Goal: Check status: Check status

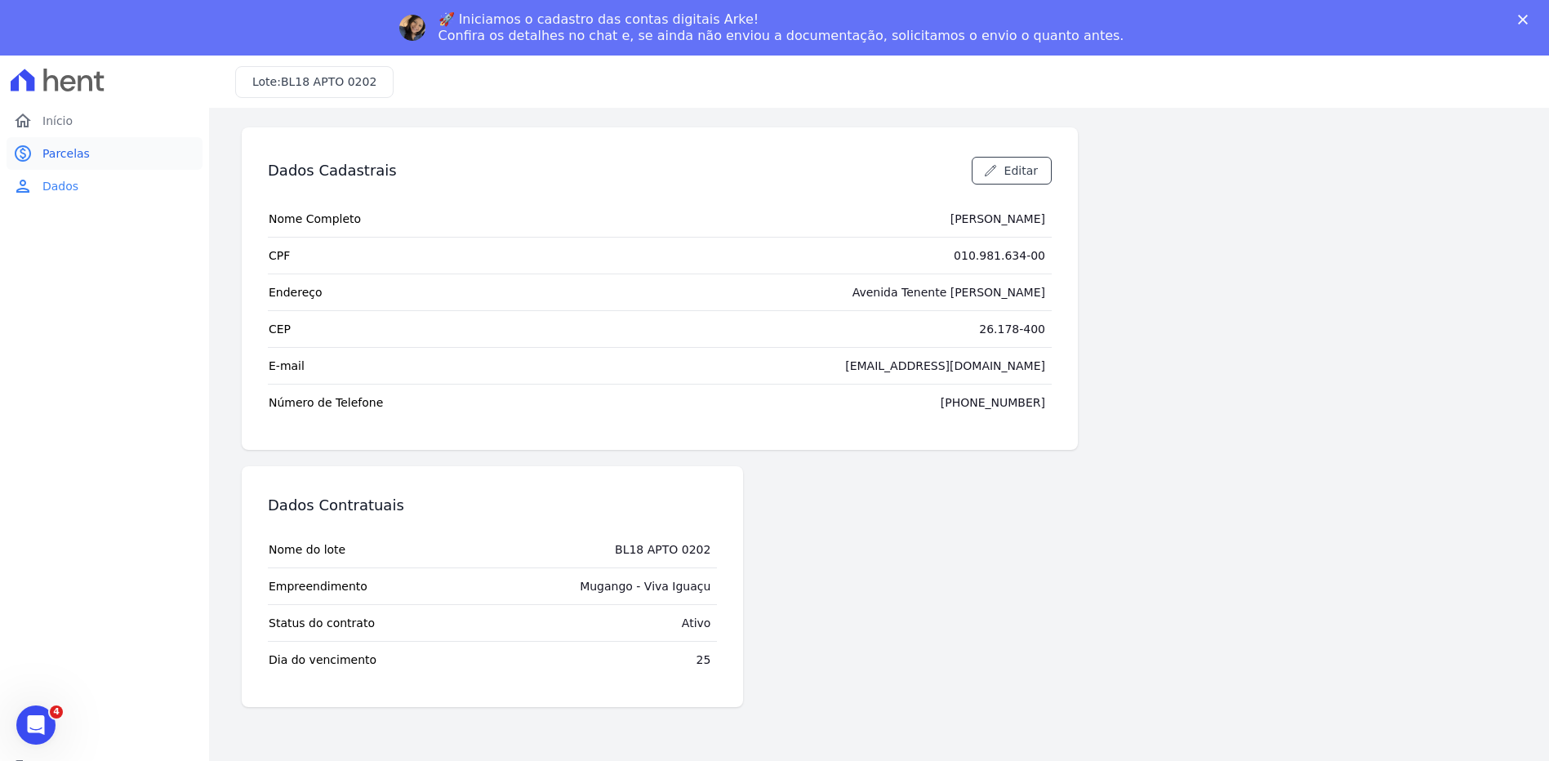
click at [66, 159] on span "Parcelas" at bounding box center [65, 153] width 47 height 16
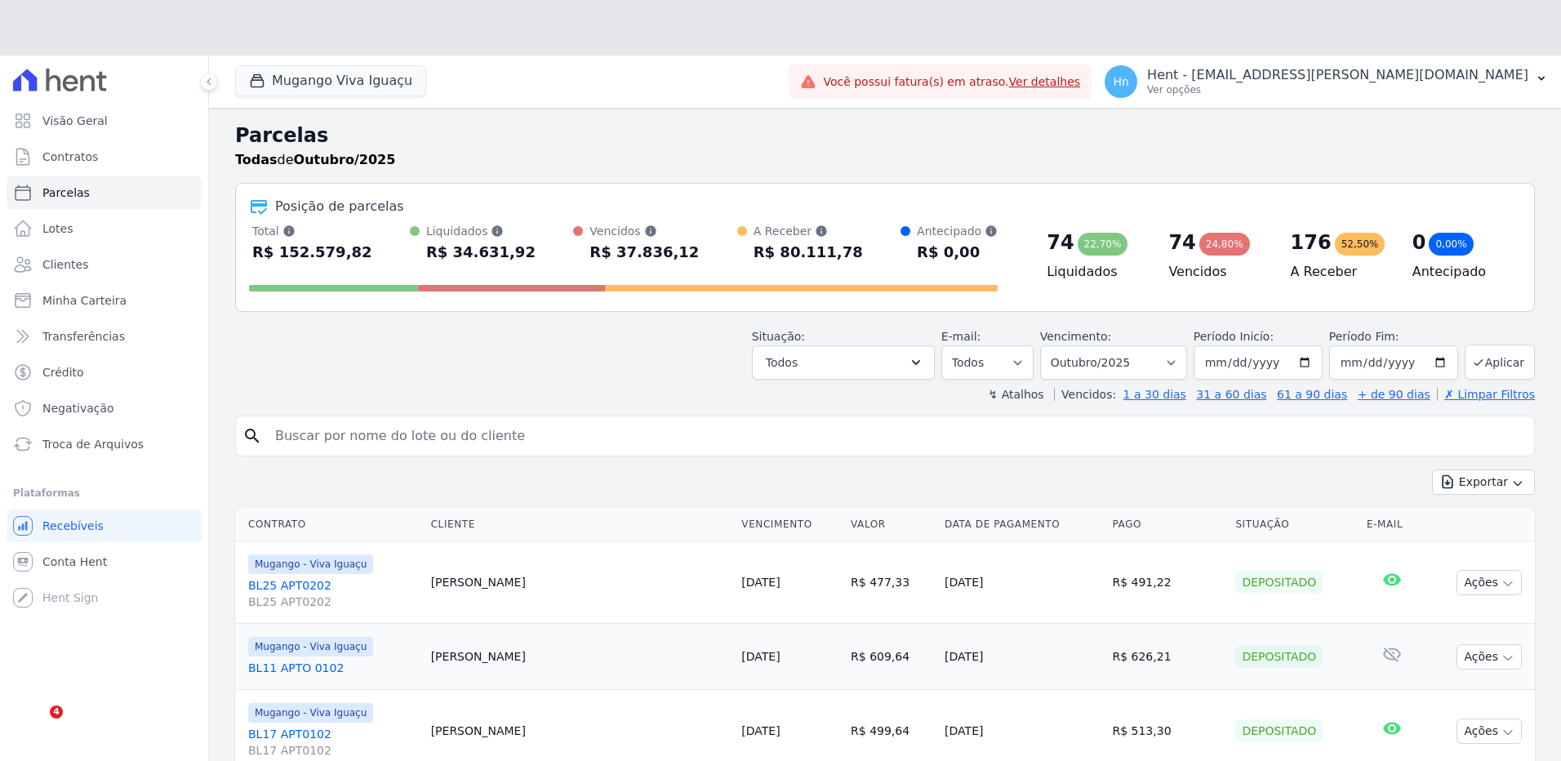
select select
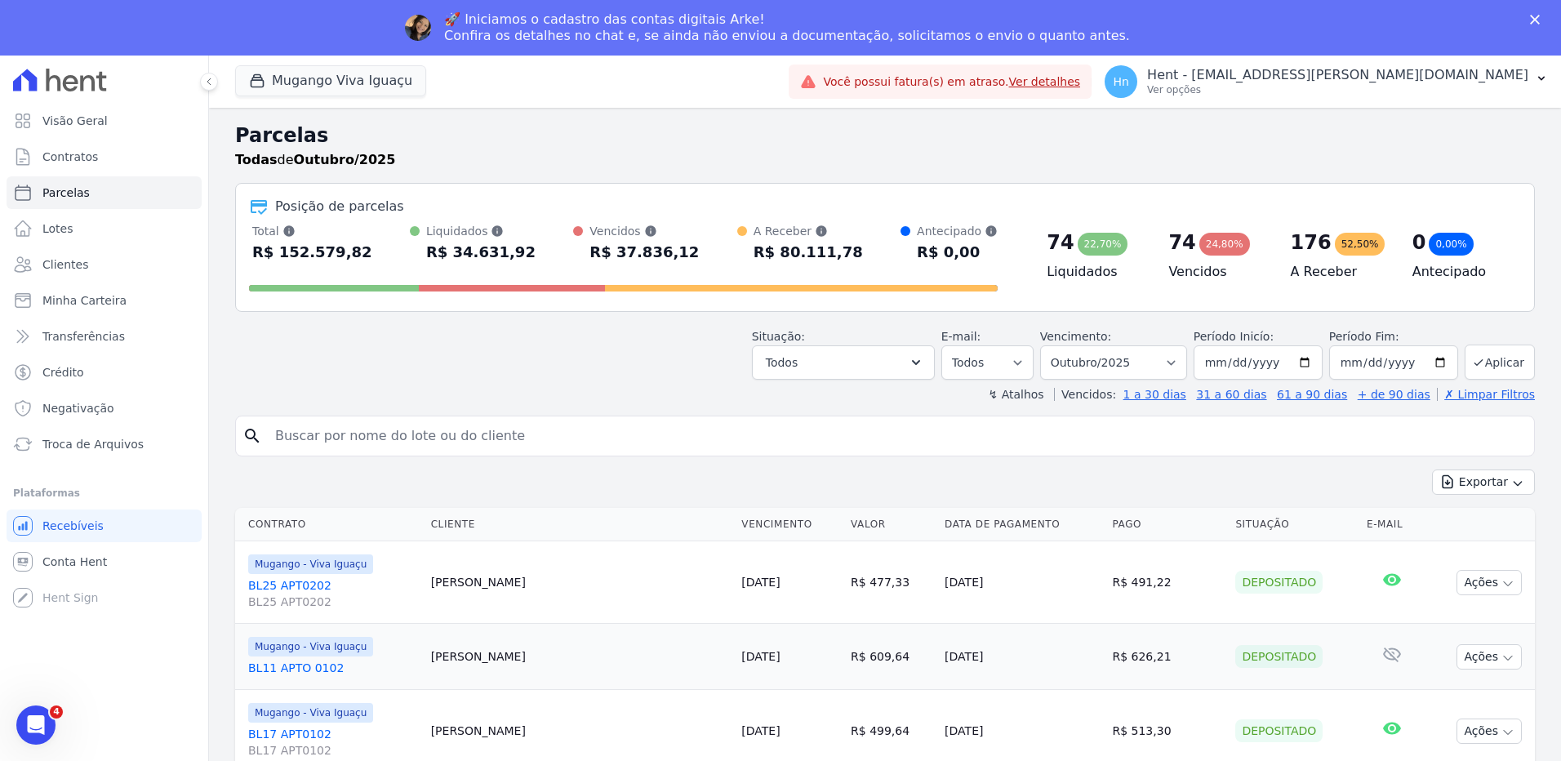
scroll to position [82, 0]
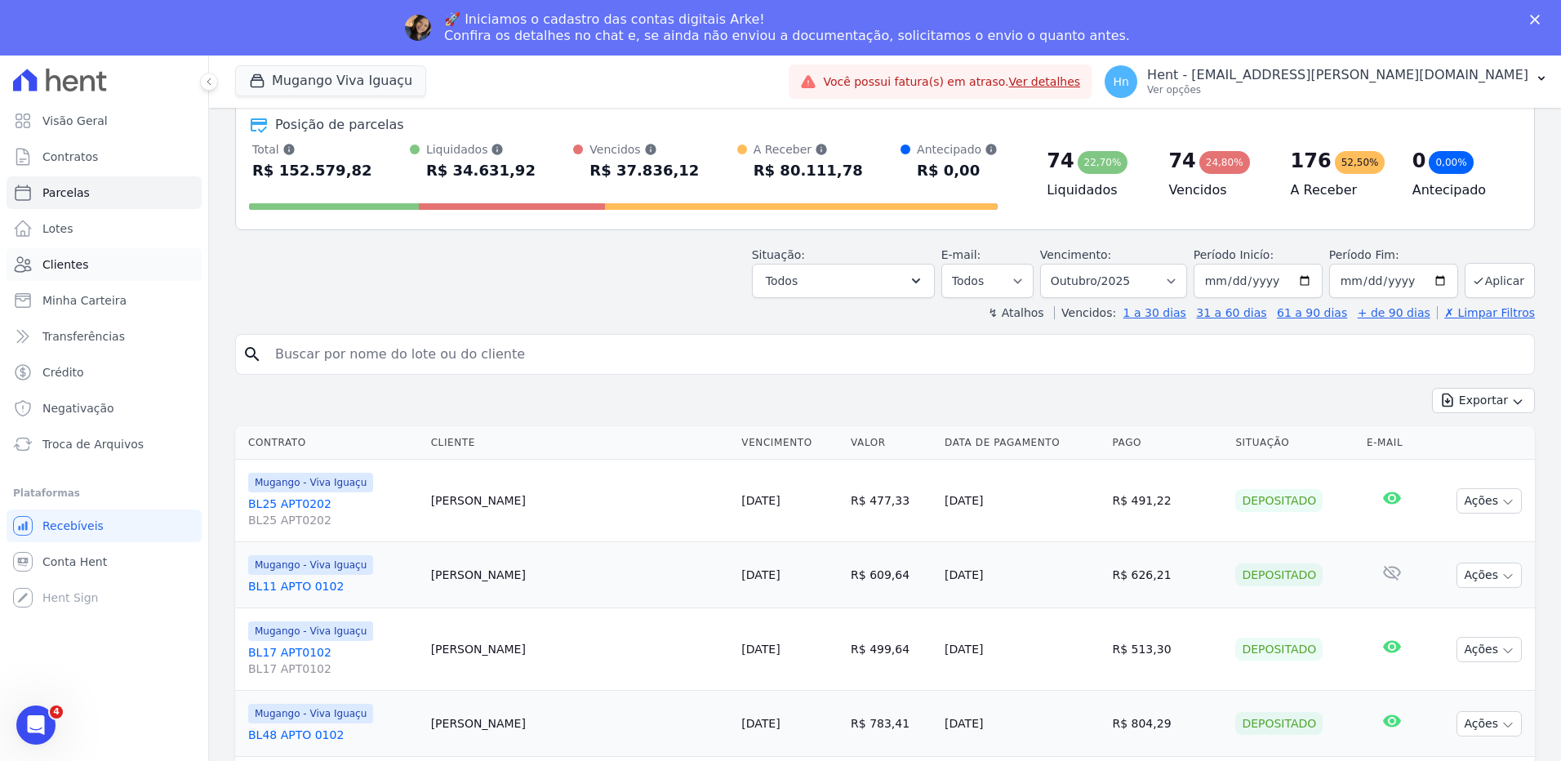
click at [69, 265] on span "Clientes" at bounding box center [65, 264] width 46 height 16
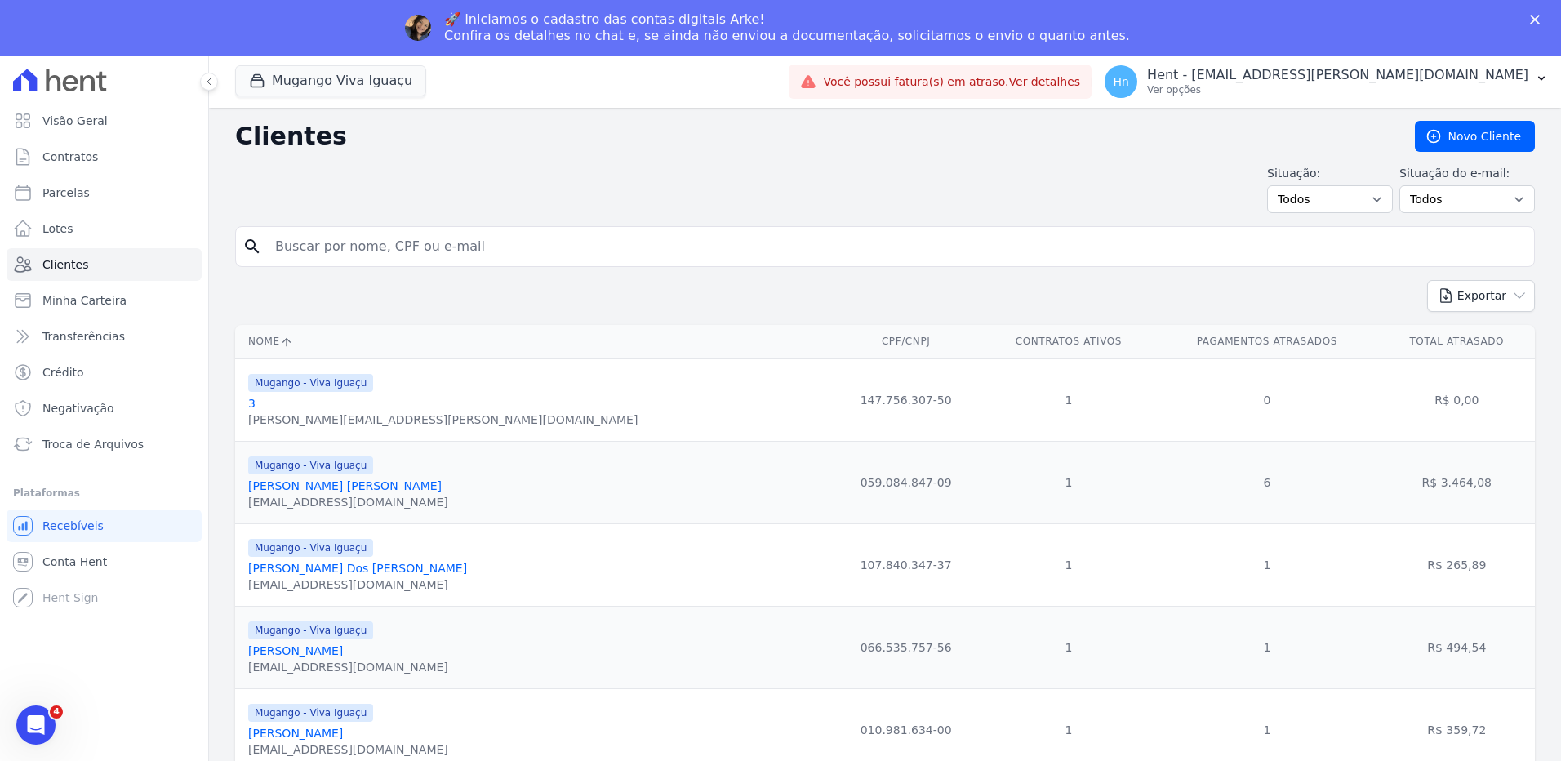
click at [280, 488] on link "Adalberto Paulo Nascimento Da Silva" at bounding box center [345, 485] width 194 height 13
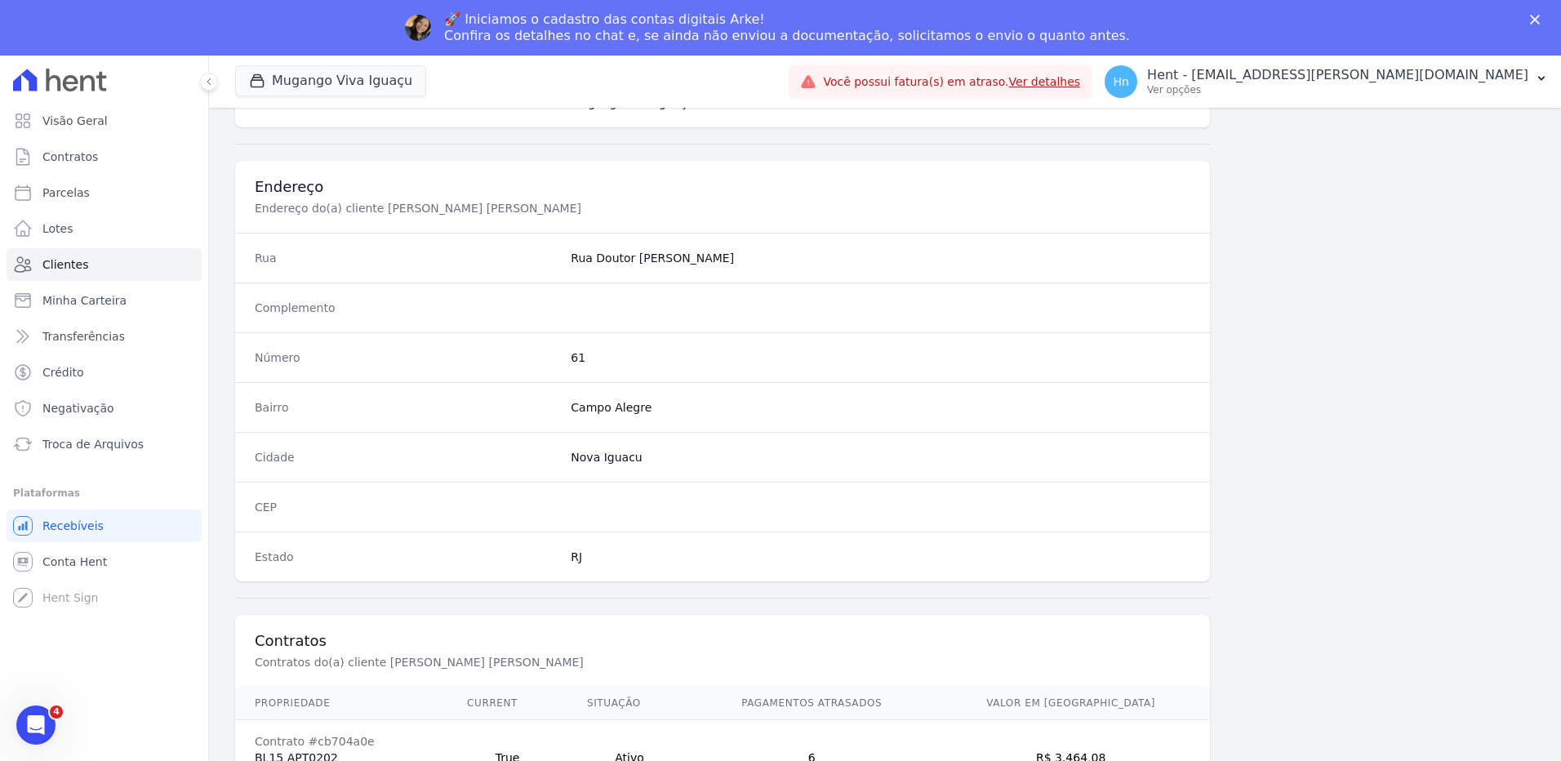
scroll to position [735, 0]
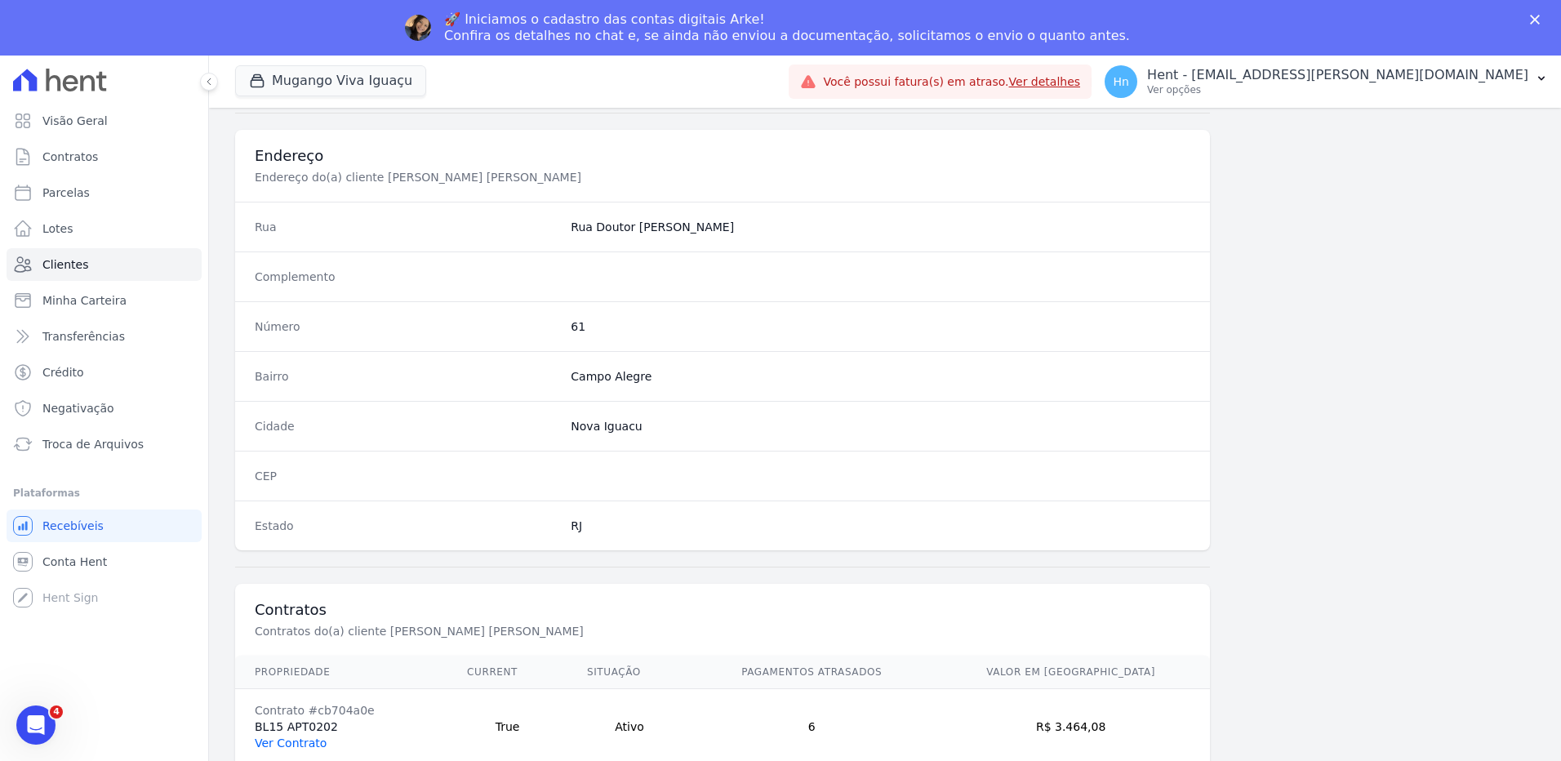
click at [284, 747] on link "Ver Contrato" at bounding box center [291, 743] width 72 height 13
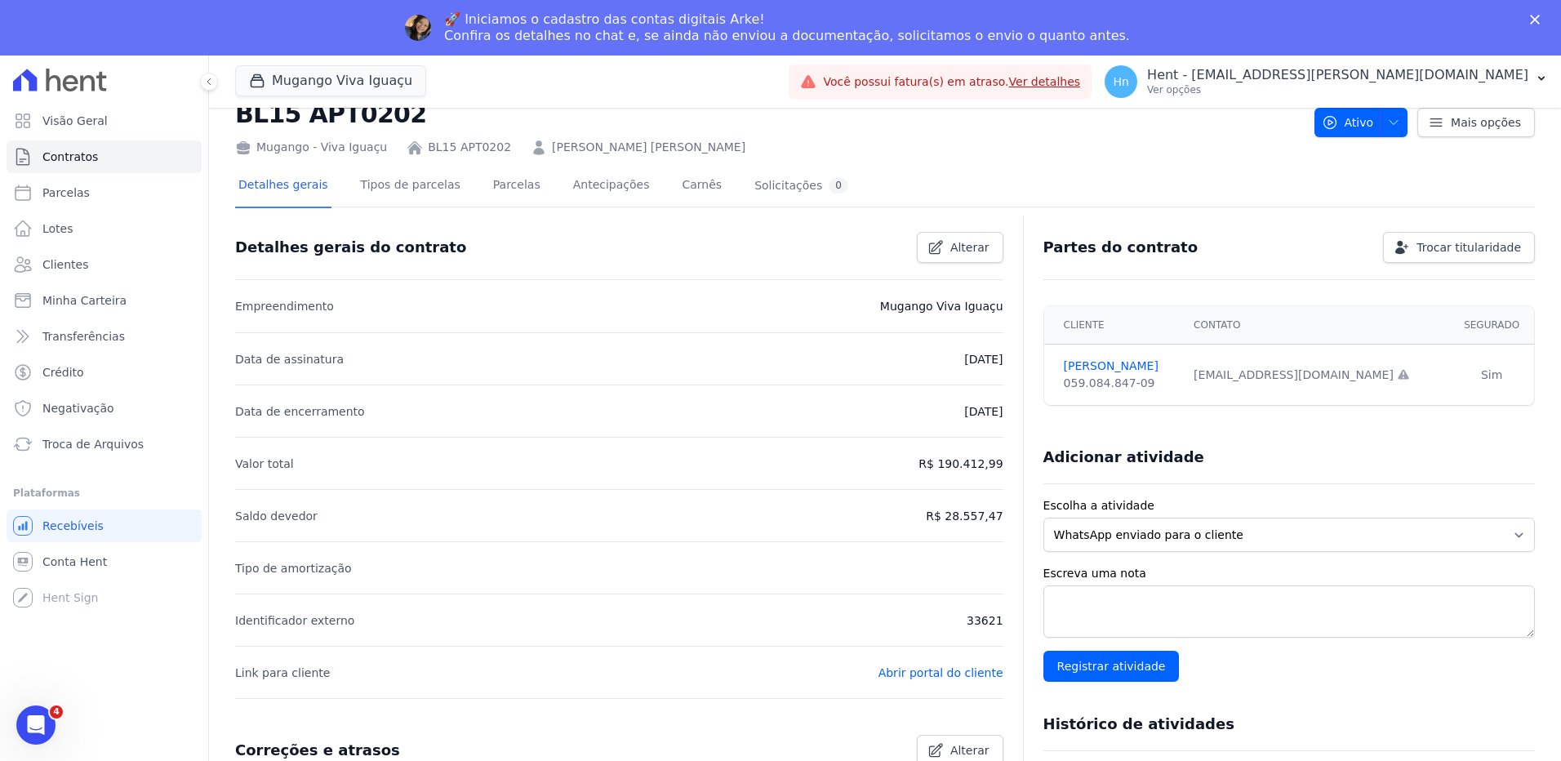
scroll to position [48, 0]
click at [945, 677] on link "Abrir portal do cliente" at bounding box center [941, 673] width 125 height 13
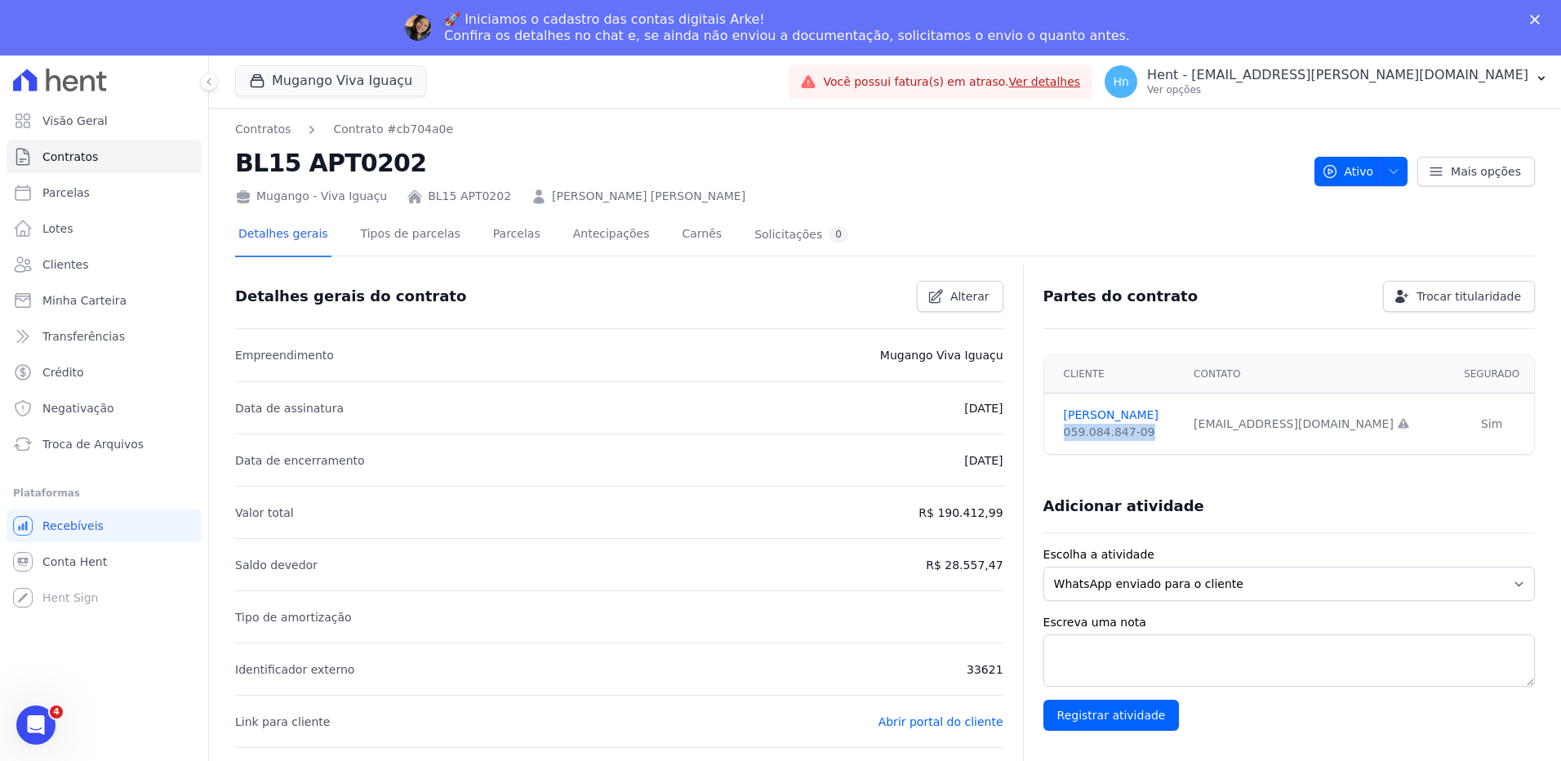
drag, startPoint x: 1147, startPoint y: 434, endPoint x: 1049, endPoint y: 435, distance: 98.8
click at [1049, 435] on td "ADALBERTO SILVA 059.084.847-09" at bounding box center [1115, 424] width 140 height 61
copy div "059.084.847-09"
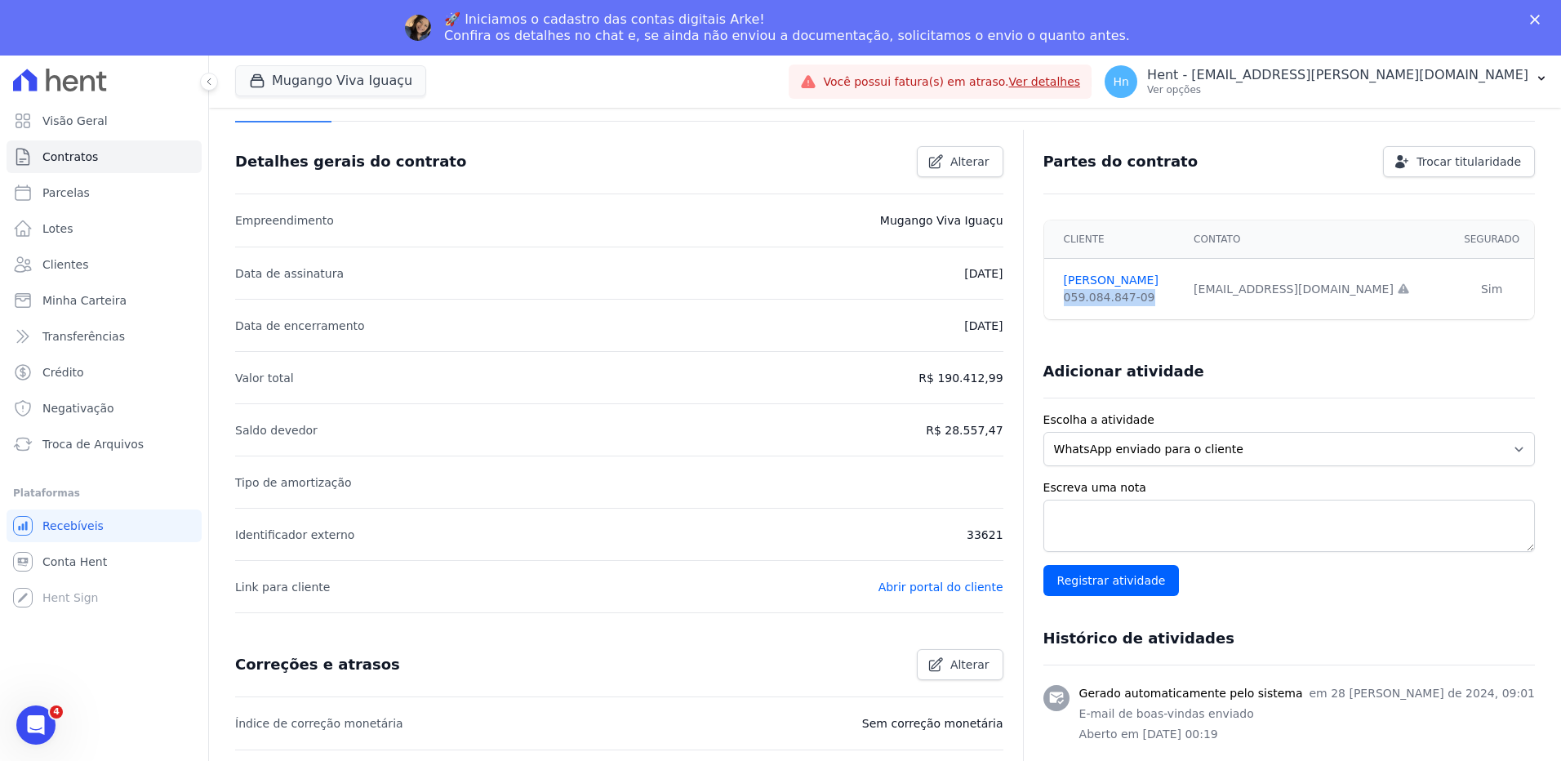
scroll to position [163, 0]
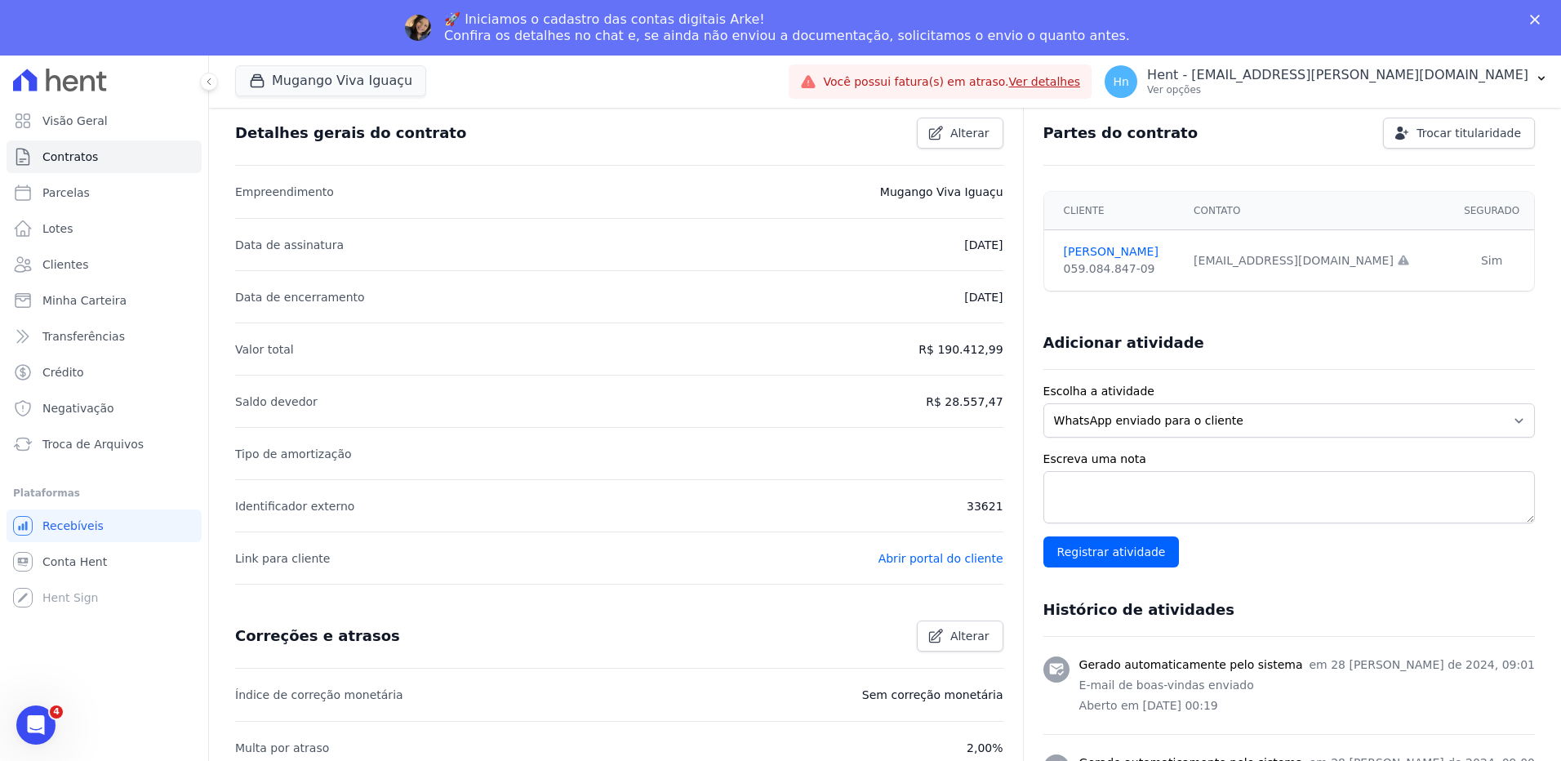
click at [614, 696] on li "Índice de correção monetária Sem correção monetária" at bounding box center [619, 695] width 768 height 52
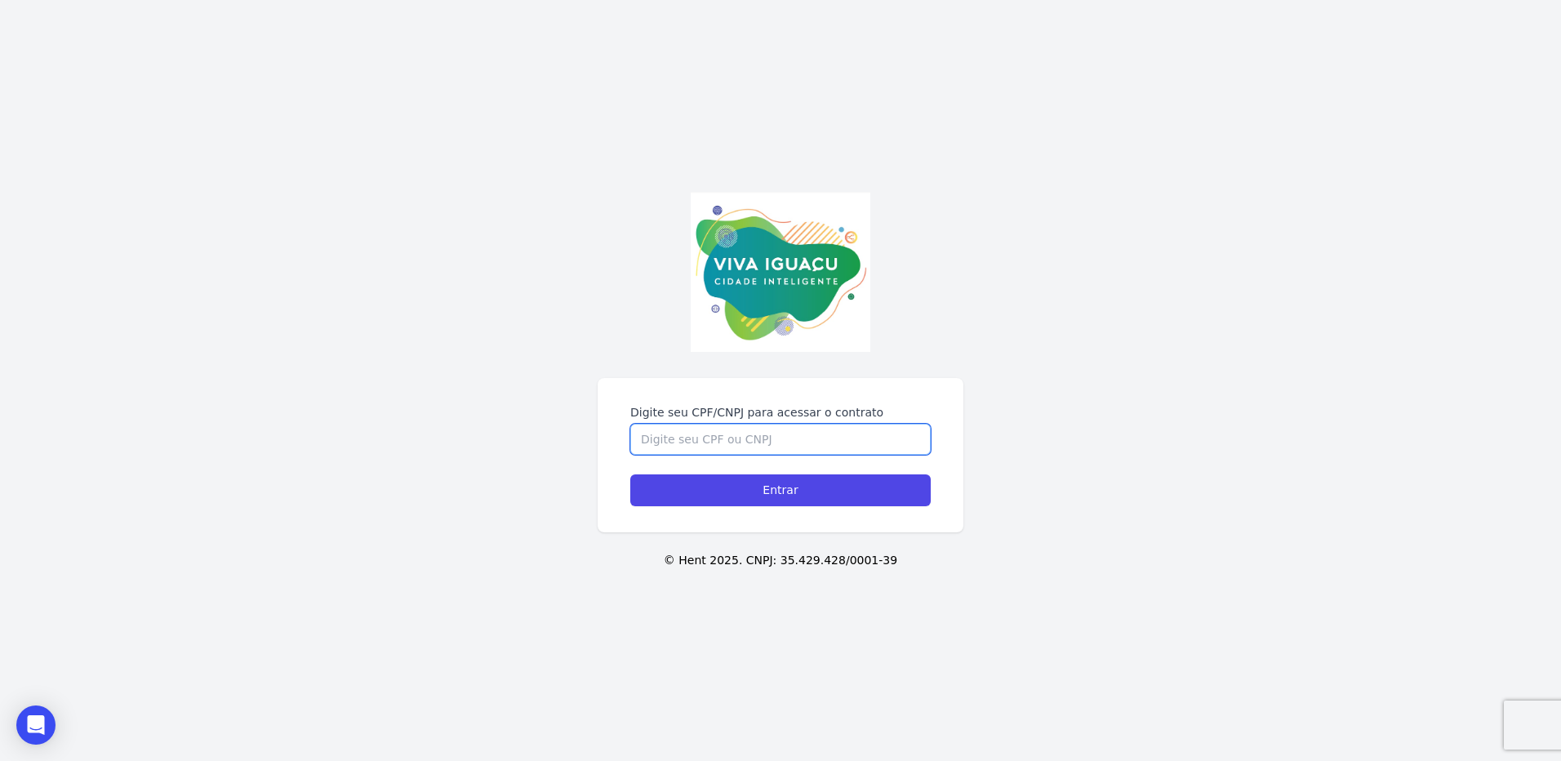
click at [715, 443] on input "Digite seu CPF/CNPJ para acessar o contrato" at bounding box center [780, 439] width 301 height 31
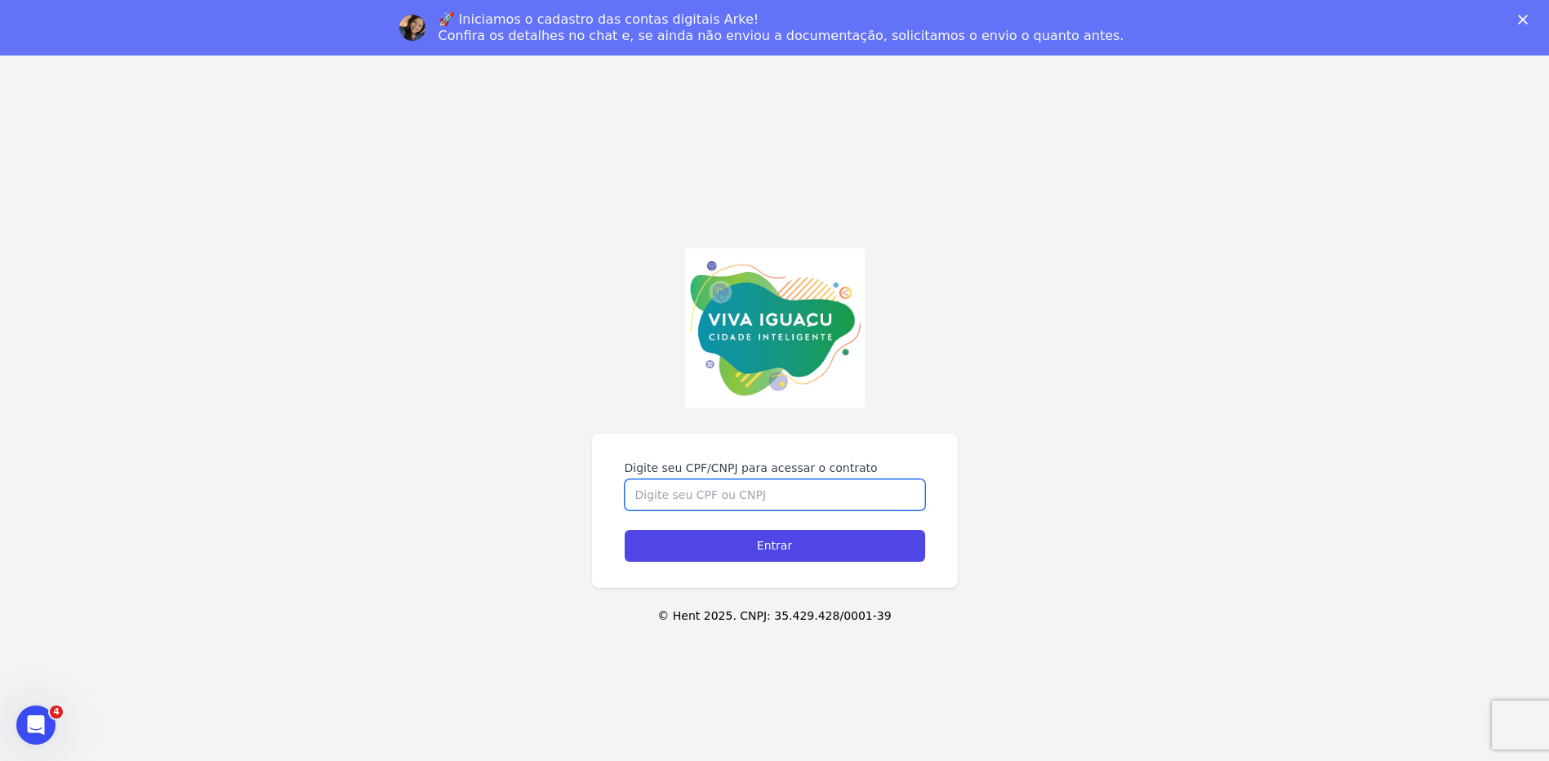
paste input "059.084.847-09"
type input "059.084.847-09"
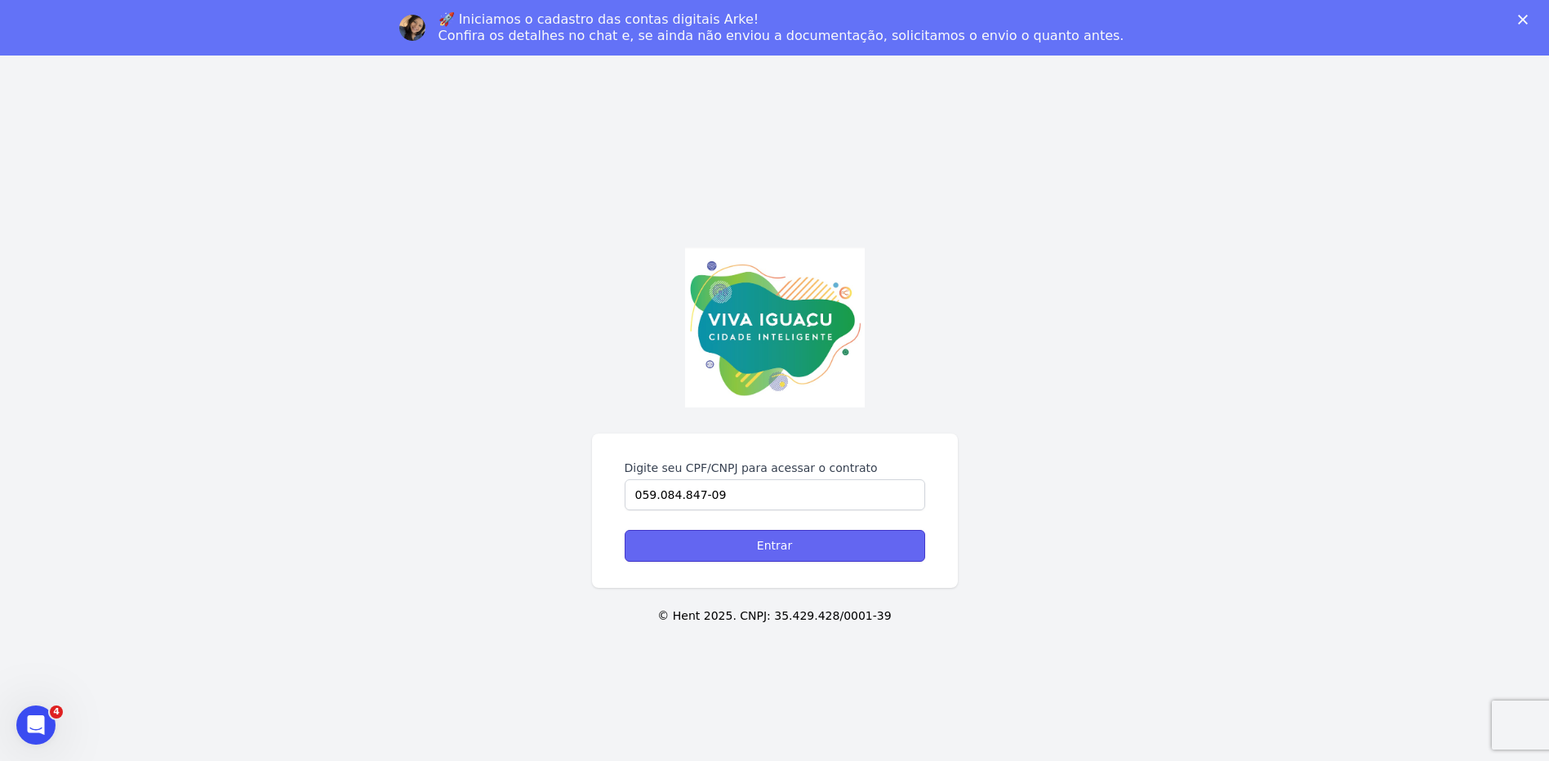
click at [751, 548] on input "Entrar" at bounding box center [775, 546] width 301 height 32
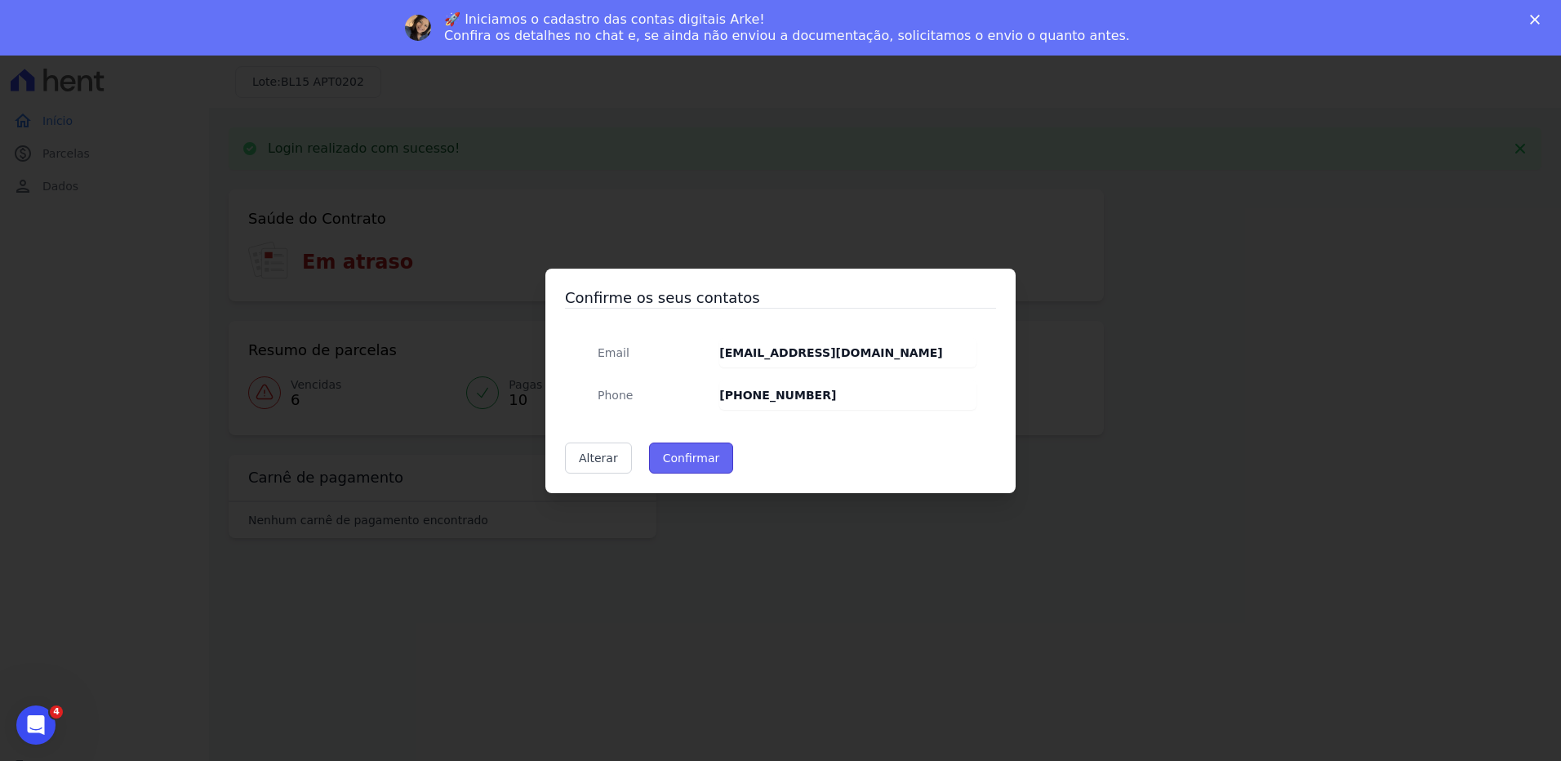
click at [679, 456] on button "Confirmar" at bounding box center [691, 458] width 85 height 31
type input "Contatos confirmados com sucesso."
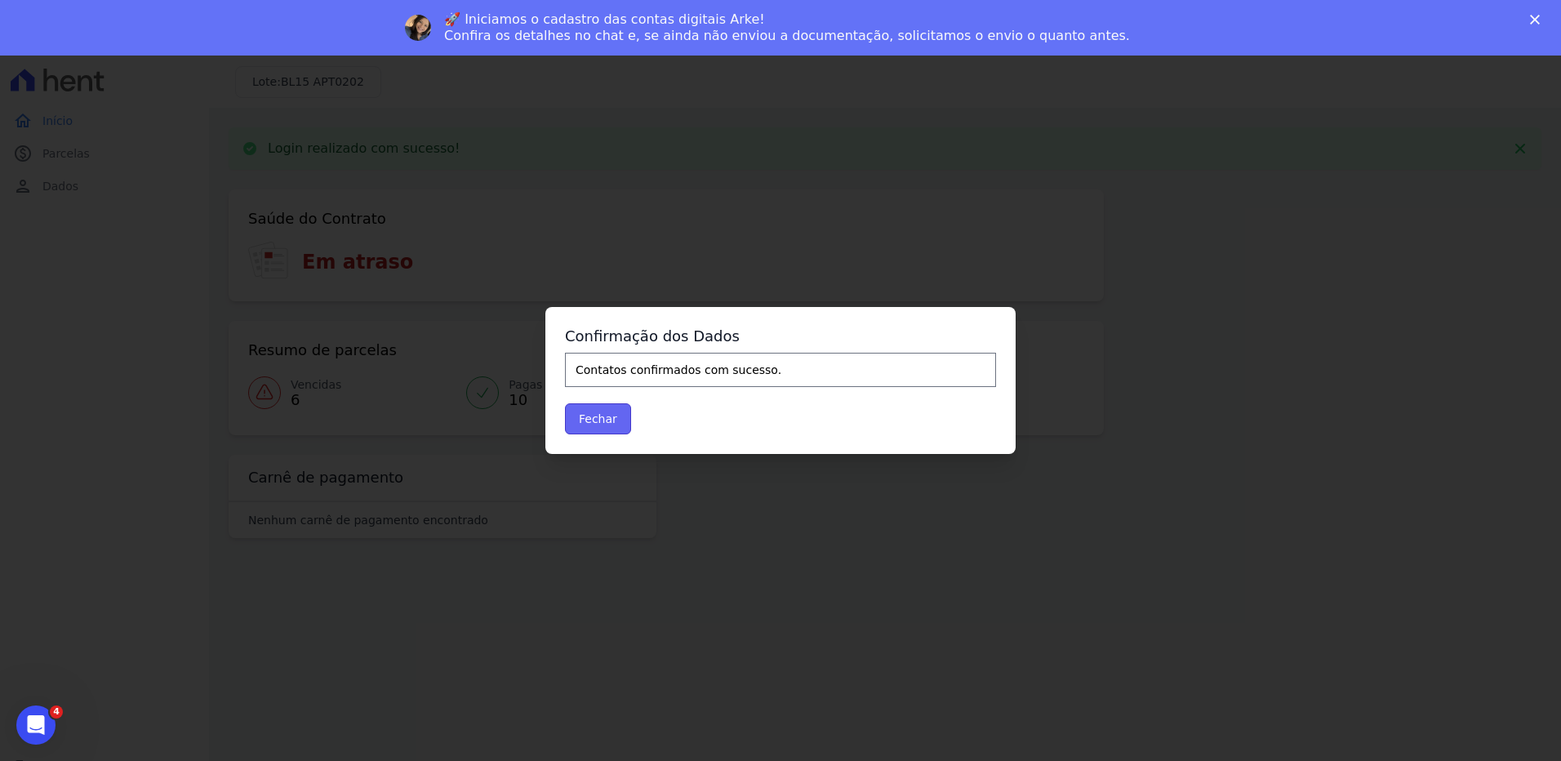
click at [601, 426] on button "Fechar" at bounding box center [598, 418] width 66 height 31
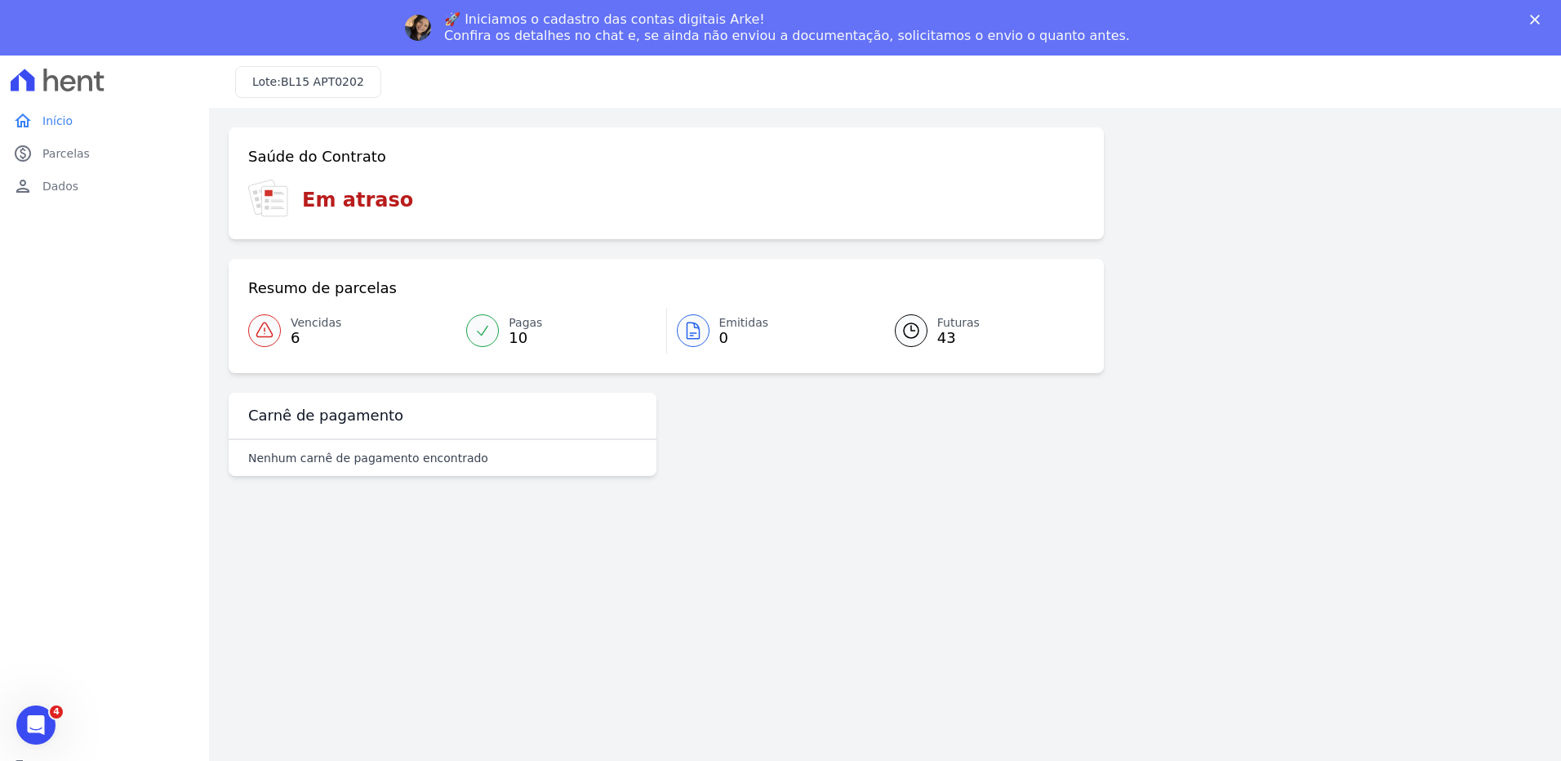
click at [292, 324] on span "Vencidas" at bounding box center [316, 322] width 51 height 17
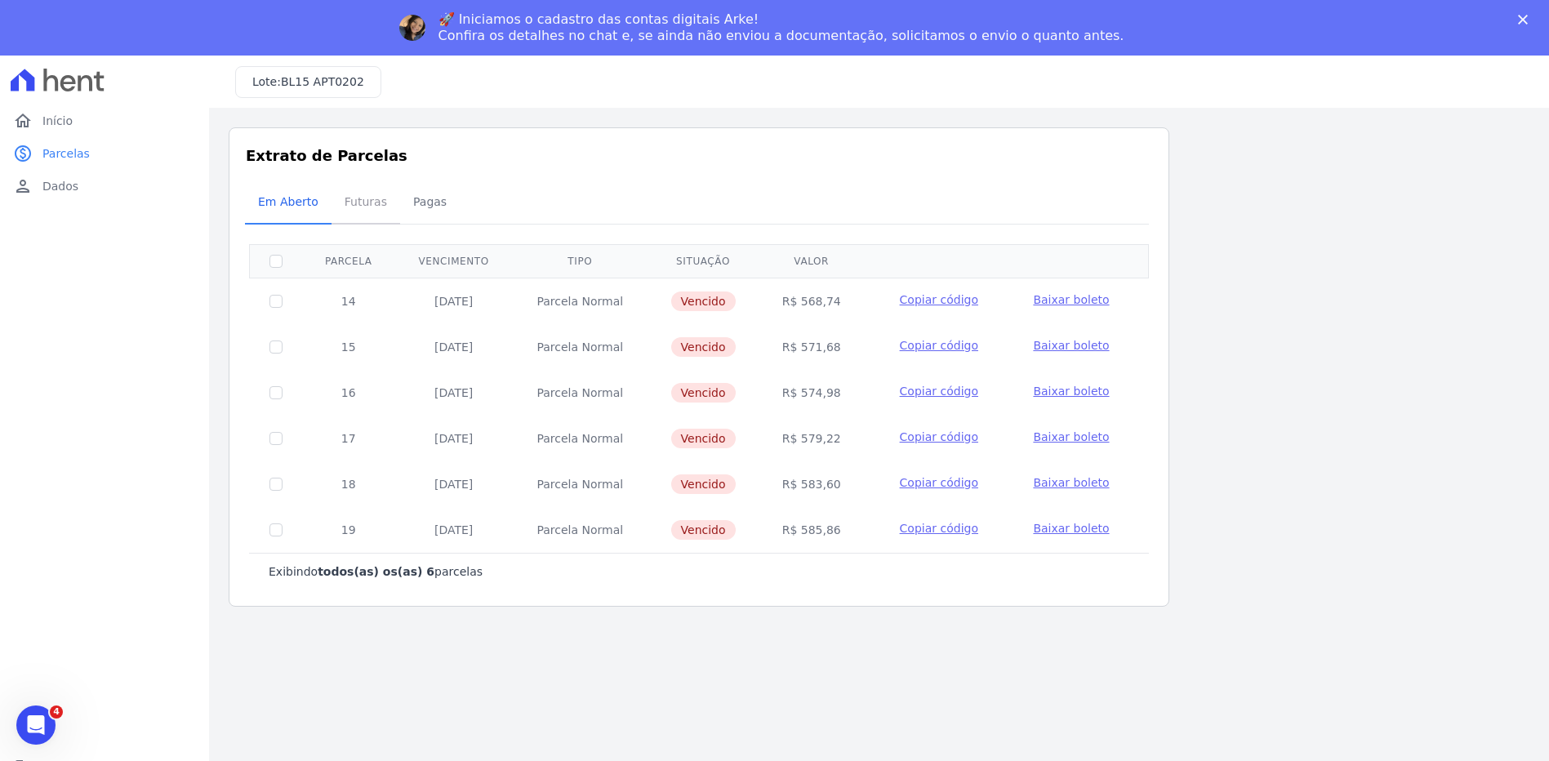
click at [355, 204] on span "Futuras" at bounding box center [366, 201] width 62 height 33
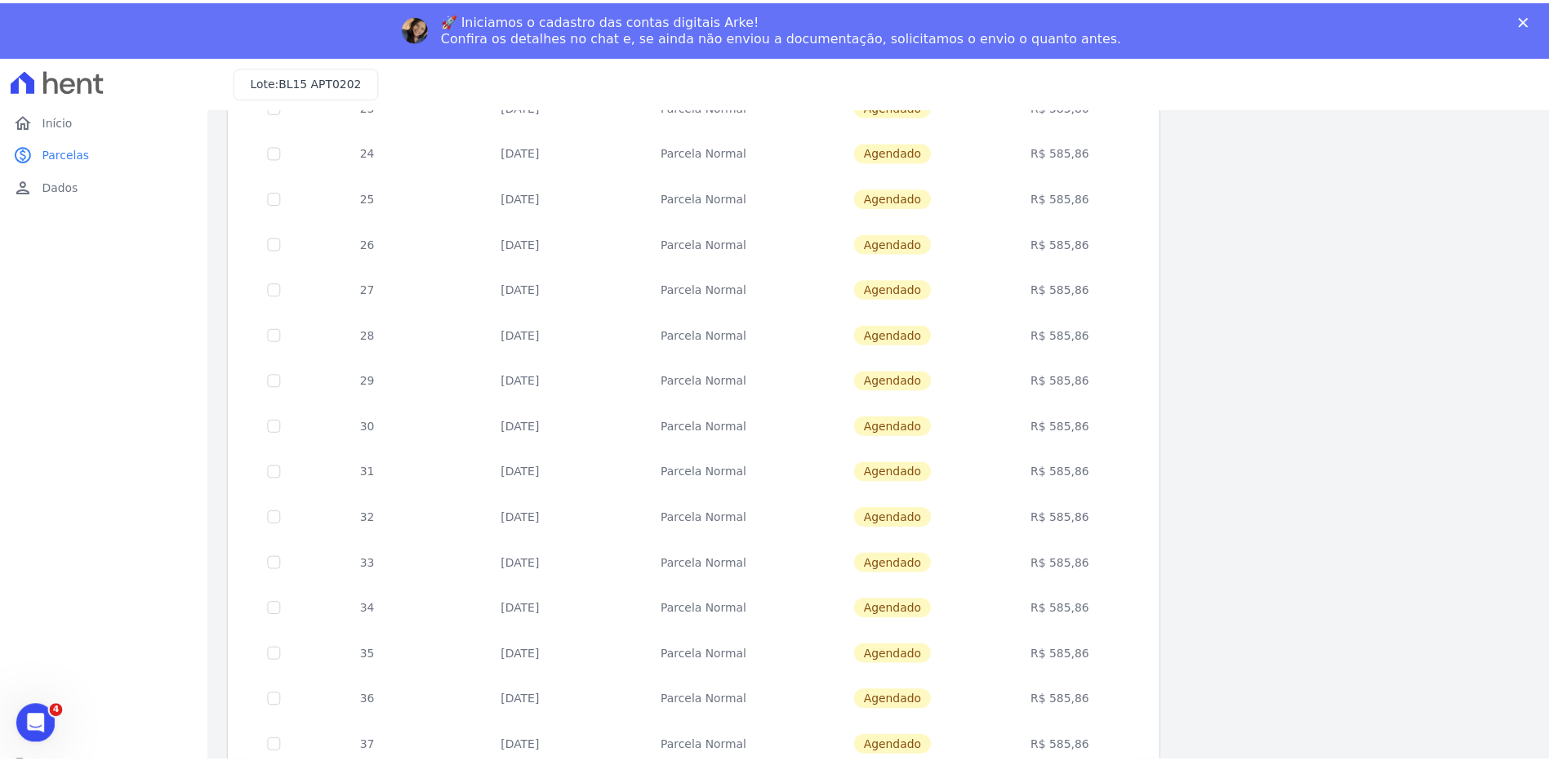
scroll to position [471, 0]
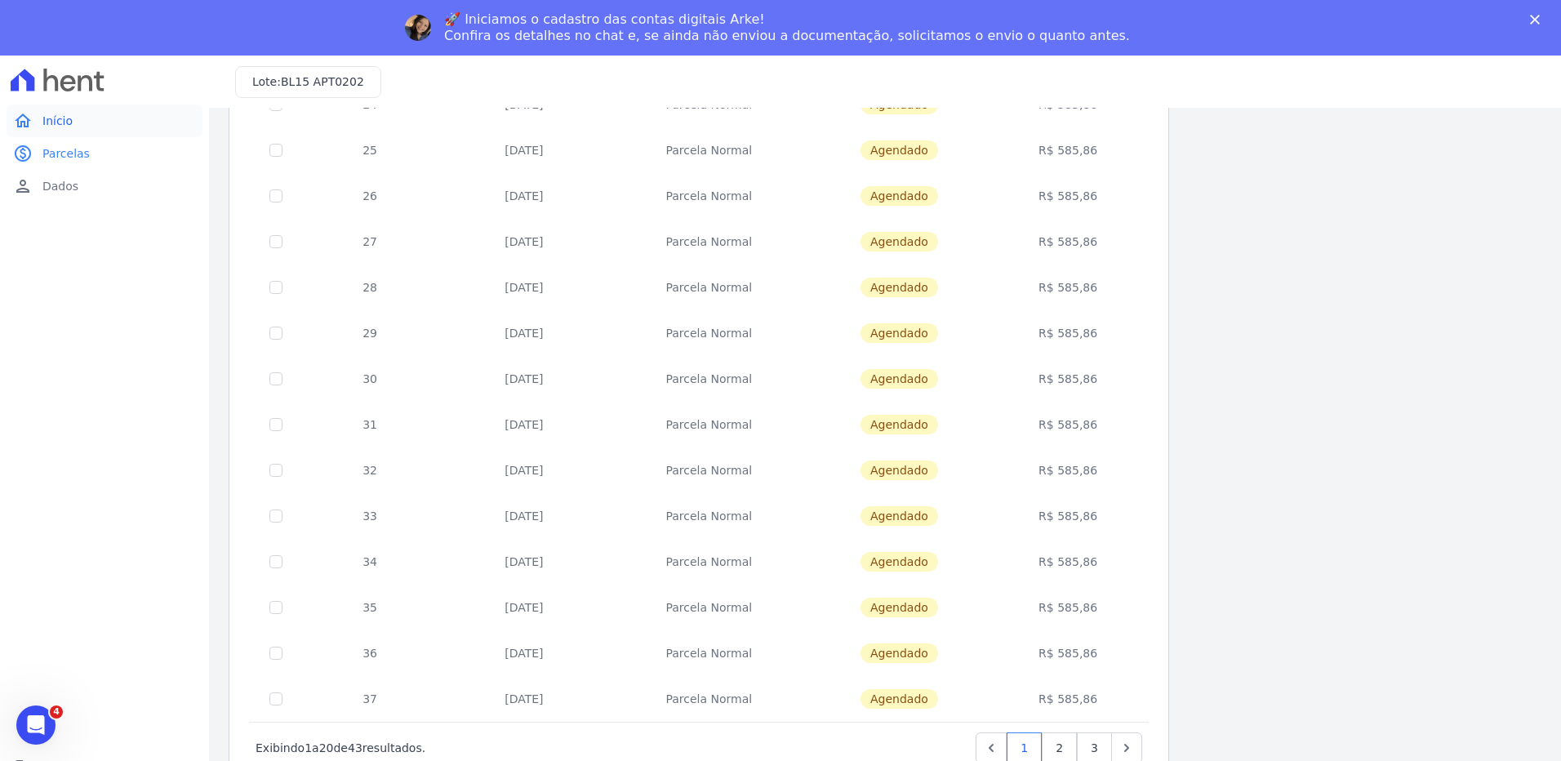
click at [71, 121] on link "home Início" at bounding box center [105, 121] width 196 height 33
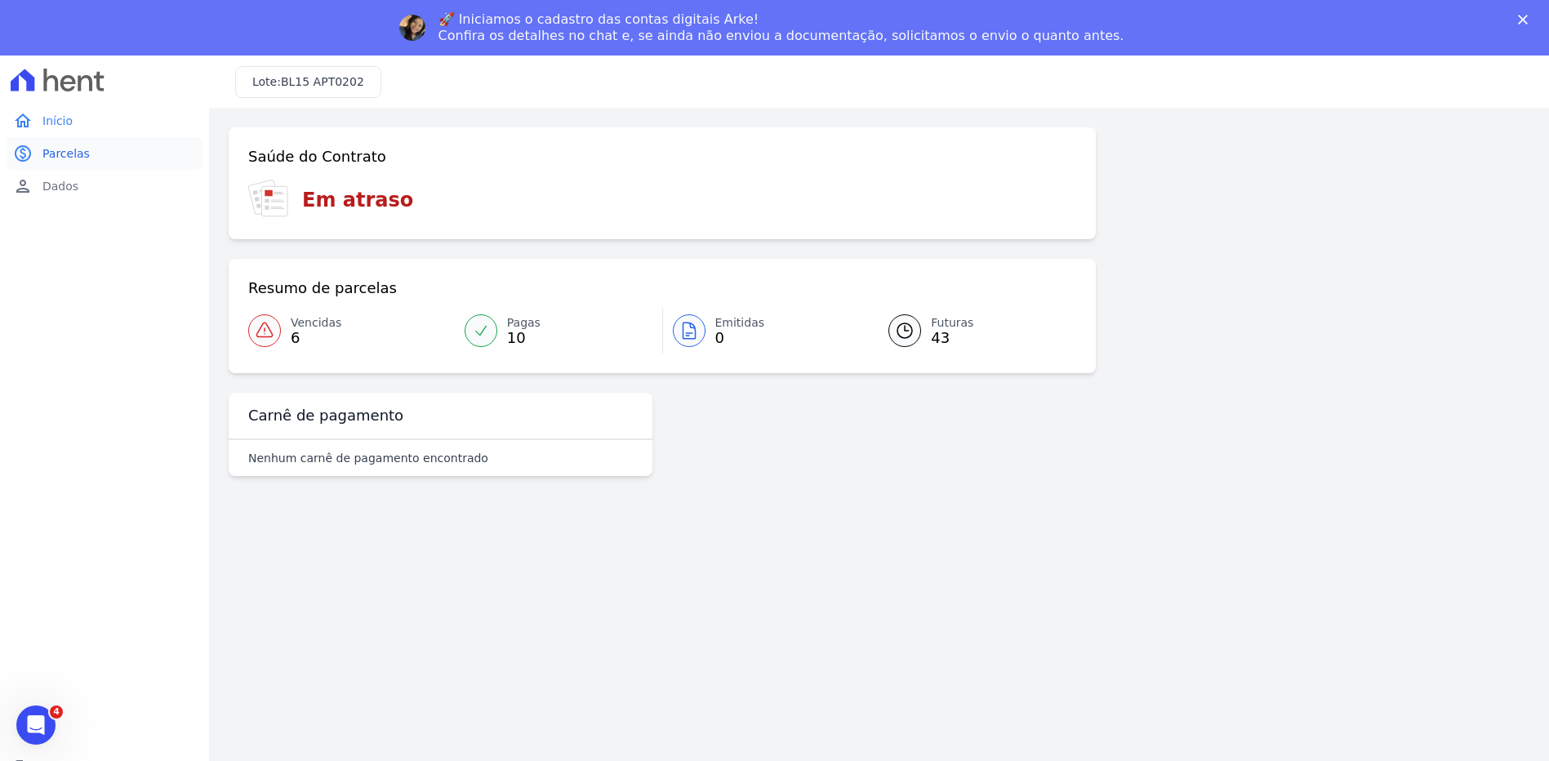
click at [60, 147] on span "Parcelas" at bounding box center [65, 153] width 47 height 16
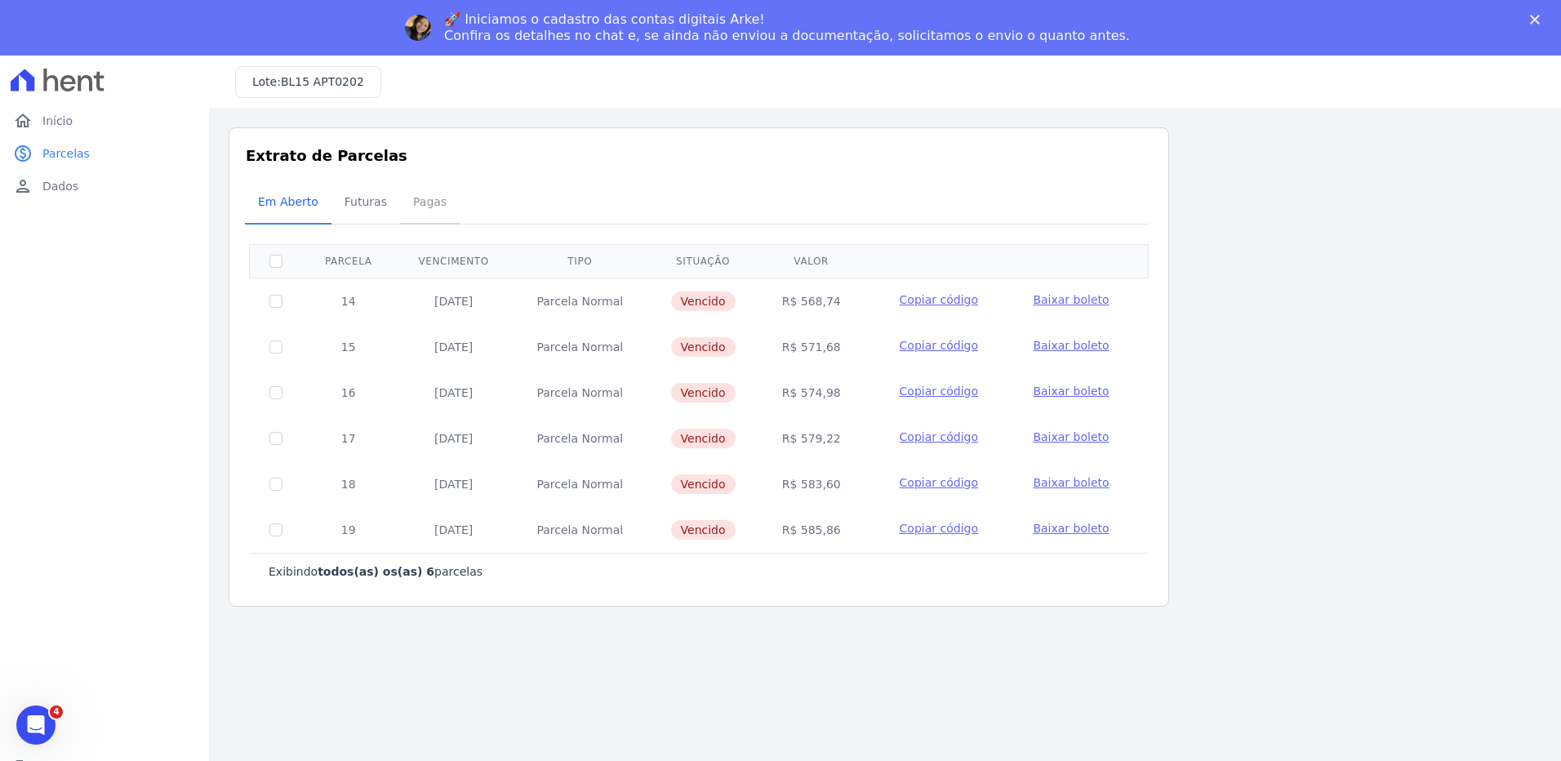
click at [404, 207] on span "Pagas" at bounding box center [429, 201] width 53 height 33
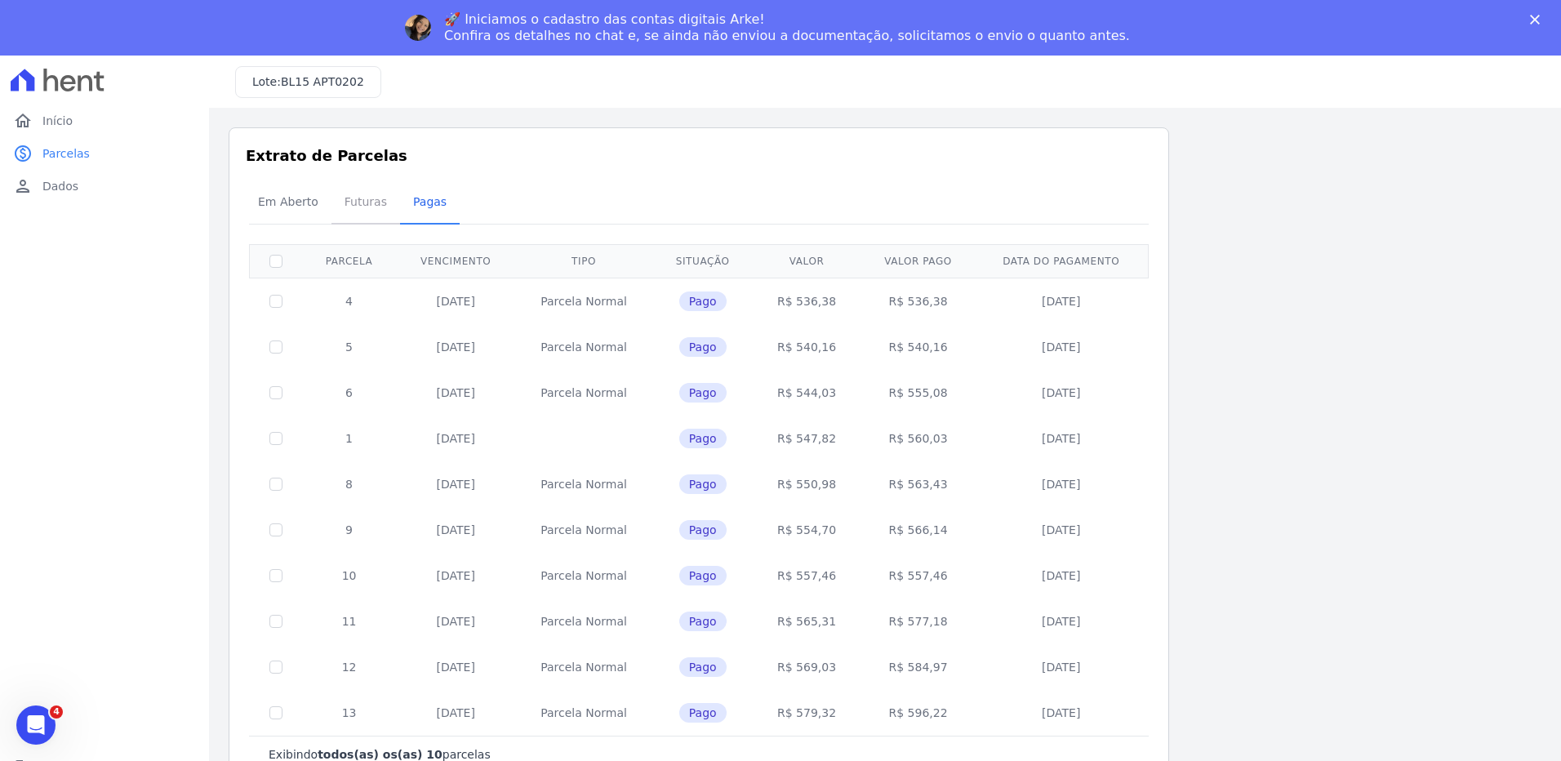
click at [354, 210] on span "Futuras" at bounding box center [366, 201] width 62 height 33
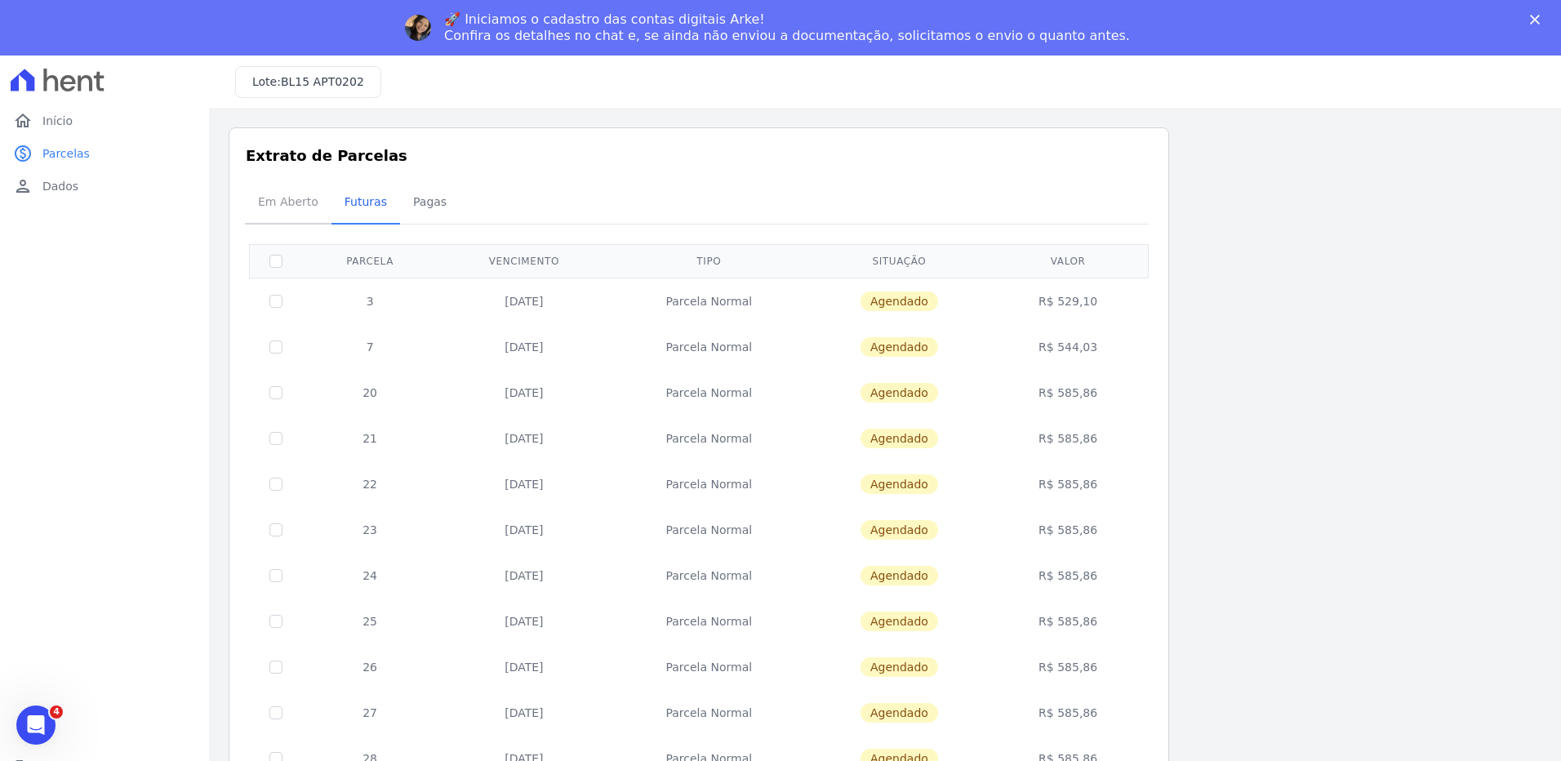
click at [274, 205] on span "Em Aberto" at bounding box center [288, 201] width 80 height 33
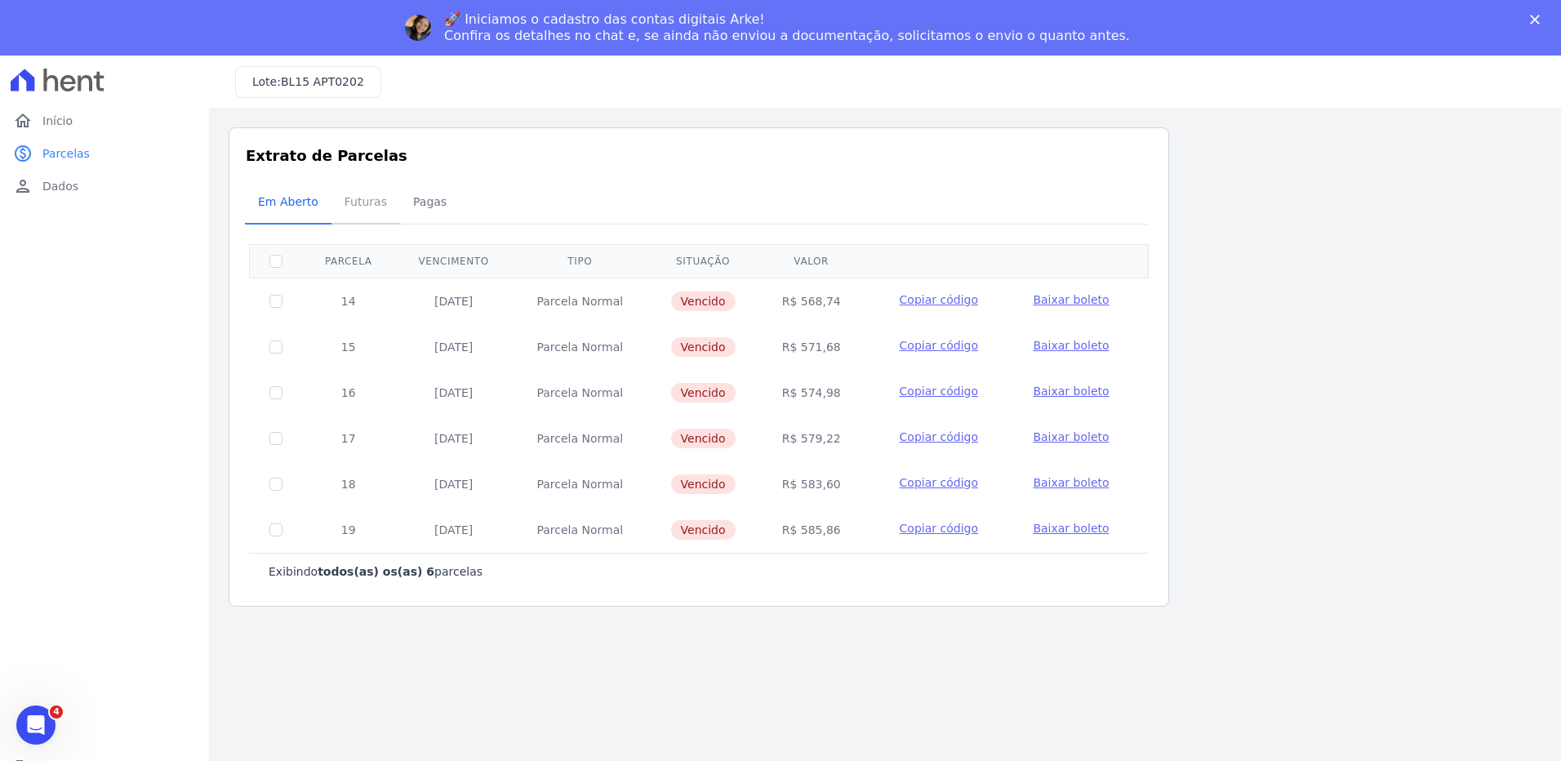
click at [367, 197] on span "Futuras" at bounding box center [366, 201] width 62 height 33
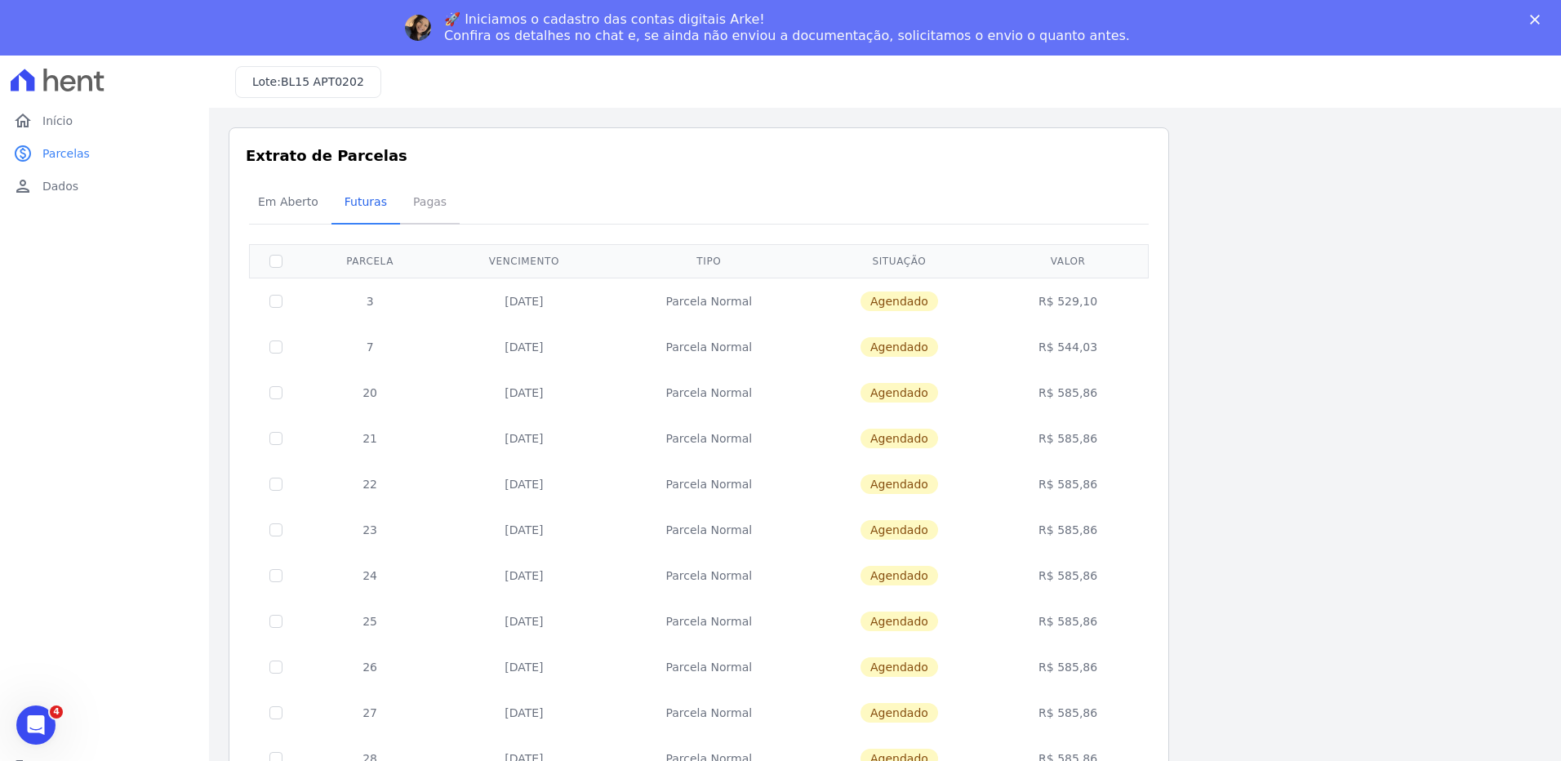
click at [412, 208] on span "Pagas" at bounding box center [429, 201] width 53 height 33
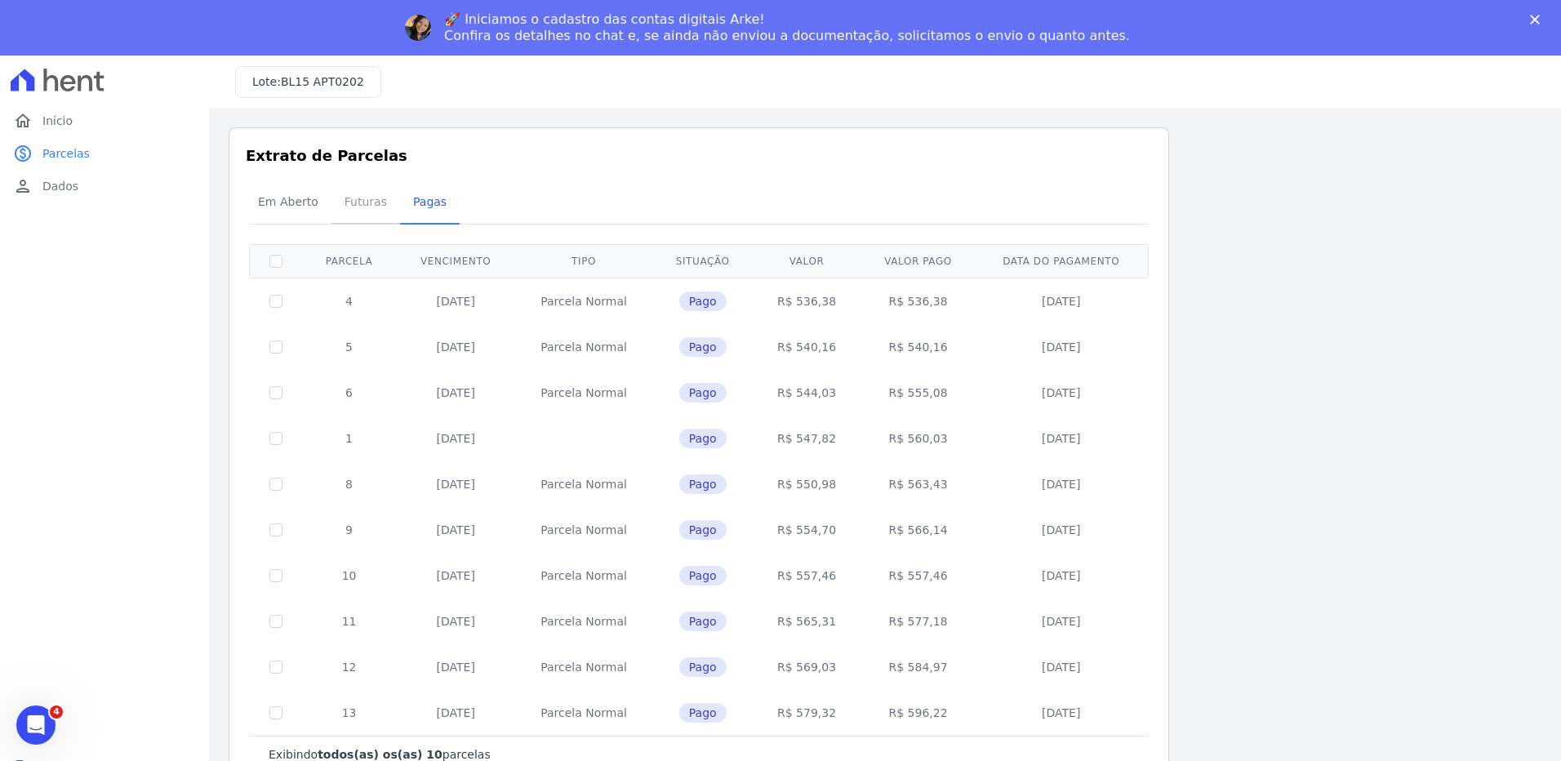
click at [362, 203] on span "Futuras" at bounding box center [366, 201] width 62 height 33
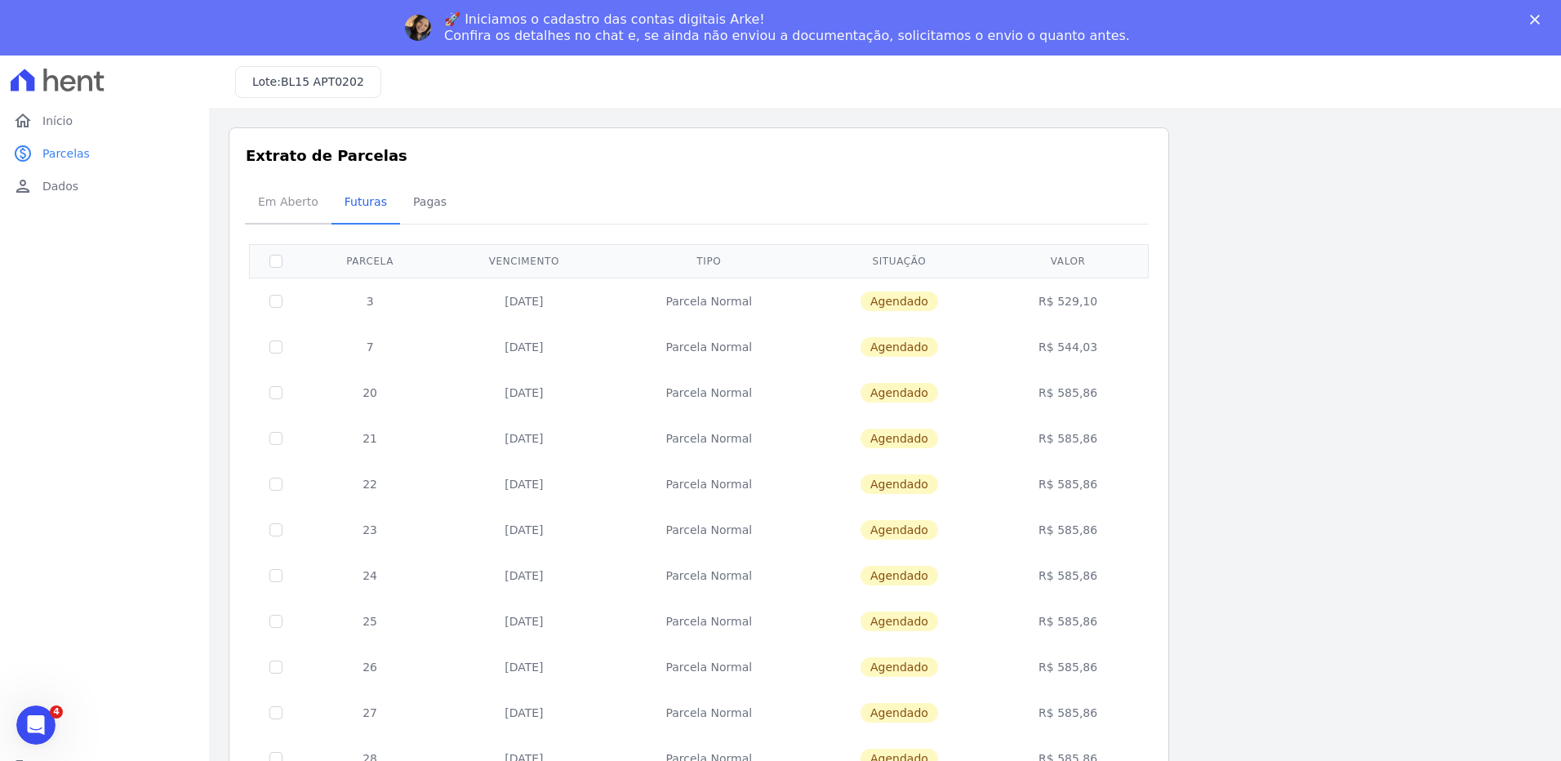
click at [292, 203] on span "Em Aberto" at bounding box center [288, 201] width 80 height 33
